Goal: Answer question/provide support

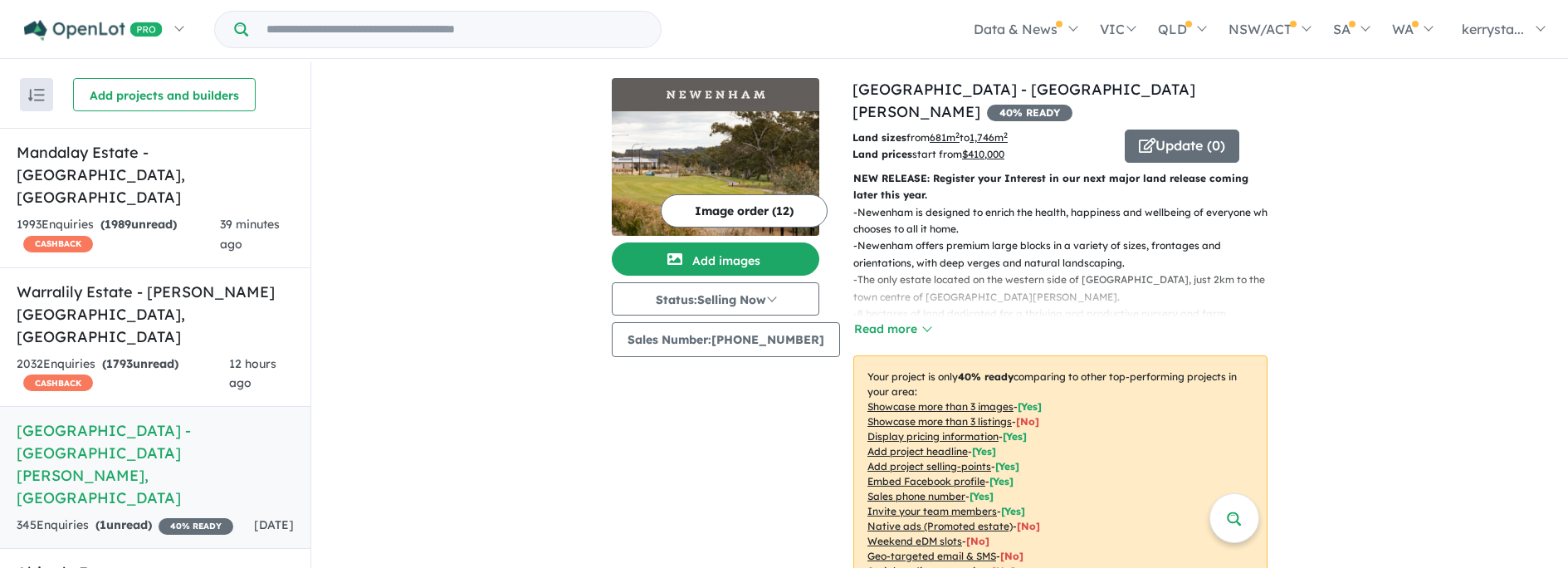
click at [95, 420] on h5 "[GEOGRAPHIC_DATA] - [GEOGRAPHIC_DATA][PERSON_NAME][GEOGRAPHIC_DATA]" at bounding box center [154, 465] width 277 height 90
click at [78, 420] on h5 "[GEOGRAPHIC_DATA] - [GEOGRAPHIC_DATA][PERSON_NAME][GEOGRAPHIC_DATA]" at bounding box center [154, 465] width 277 height 90
click at [785, 297] on button "Status: Selling Now" at bounding box center [716, 299] width 208 height 34
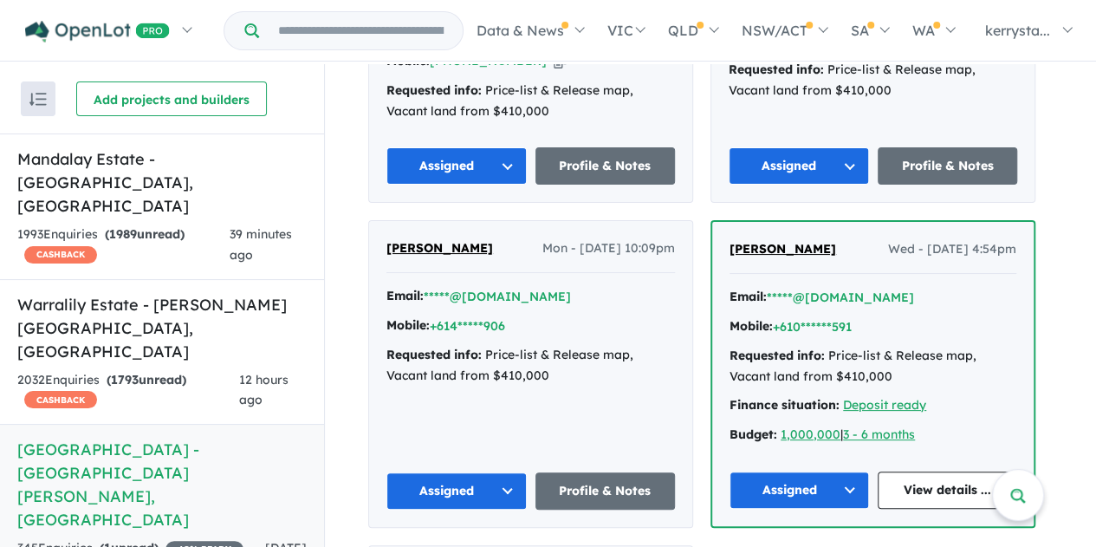
scroll to position [693, 0]
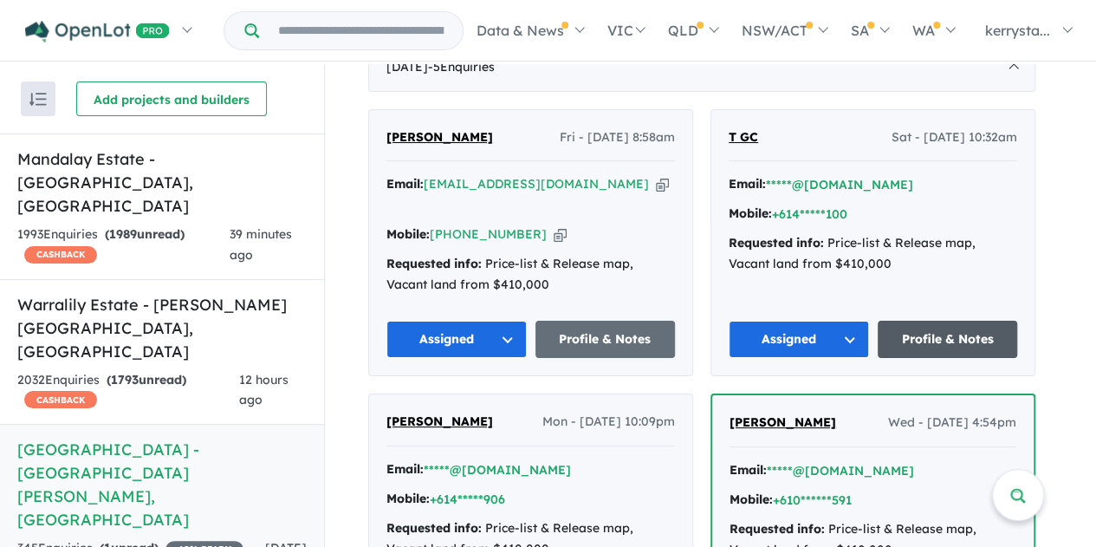
click at [969, 332] on link "Profile & Notes" at bounding box center [948, 339] width 140 height 37
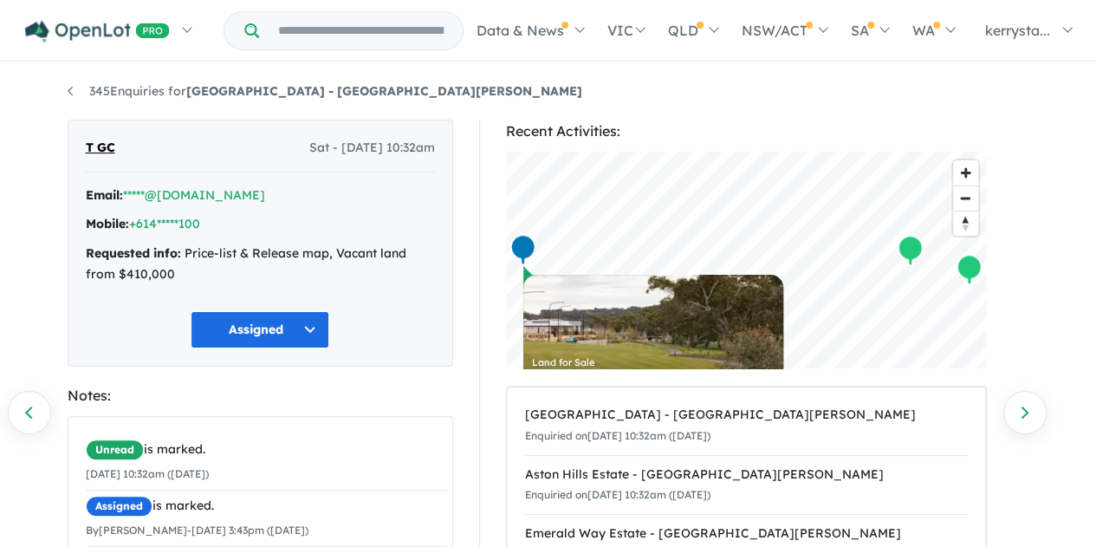
click at [102, 149] on span "T GC" at bounding box center [100, 148] width 29 height 21
click at [171, 195] on link "*****@[DOMAIN_NAME]" at bounding box center [194, 195] width 142 height 16
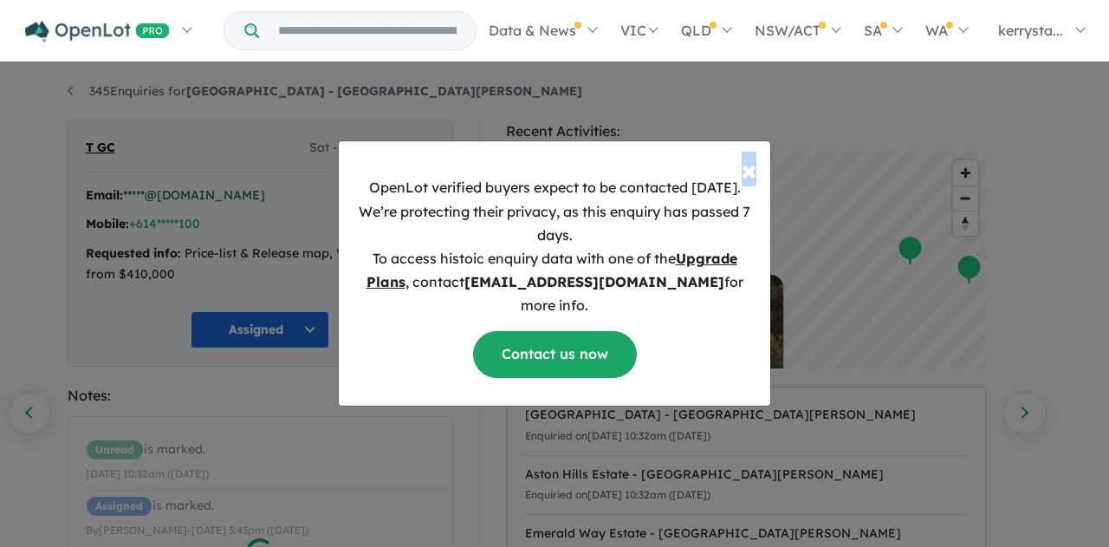
click at [171, 195] on div "× Close OpenLot verified buyers expect to be contacted within 1 week. We’re pro…" at bounding box center [554, 273] width 1109 height 547
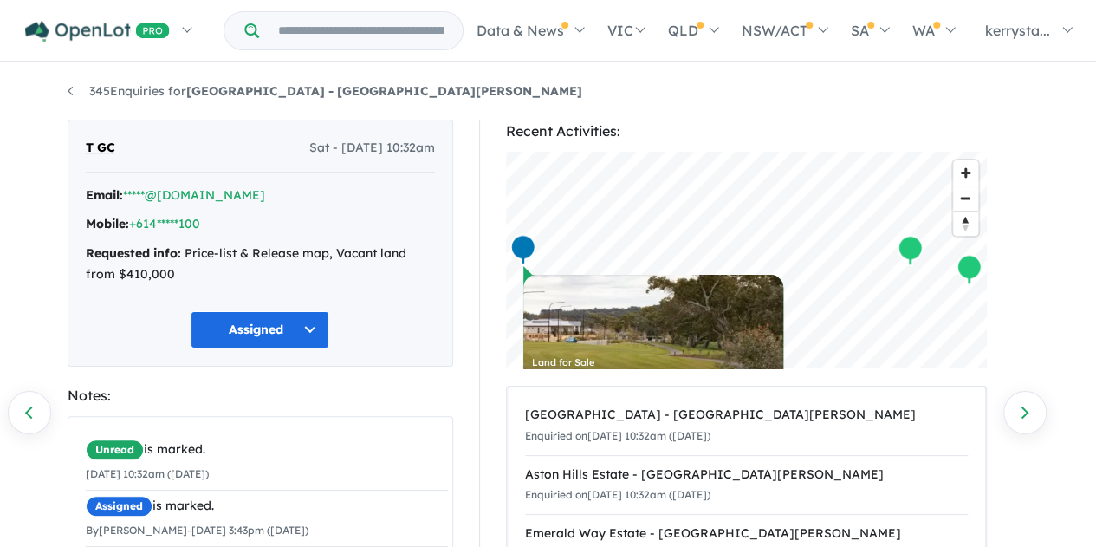
click at [274, 322] on button "Assigned" at bounding box center [260, 329] width 139 height 37
click at [99, 148] on span "T GC" at bounding box center [100, 148] width 29 height 21
click at [188, 198] on link "*****@[DOMAIN_NAME]" at bounding box center [194, 195] width 142 height 16
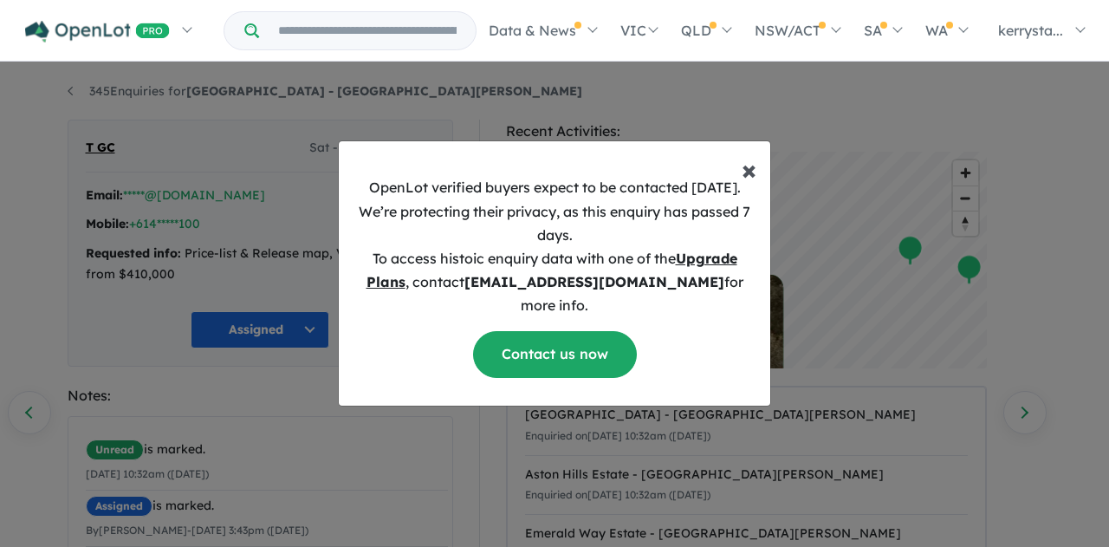
drag, startPoint x: 744, startPoint y: 183, endPoint x: 693, endPoint y: 212, distance: 58.3
click at [745, 183] on span "×" at bounding box center [749, 169] width 15 height 35
